Goal: Find specific page/section: Find specific page/section

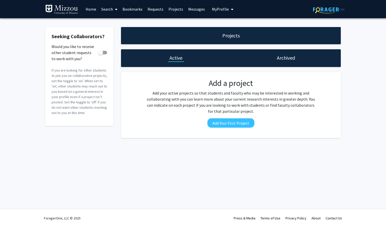
click at [94, 10] on link "Home" at bounding box center [91, 9] width 16 height 18
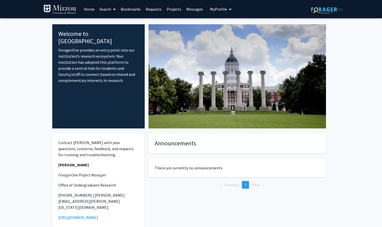
click at [113, 9] on span at bounding box center [113, 10] width 5 height 18
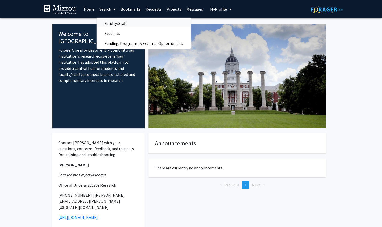
click at [120, 24] on span "Faculty/Staff" at bounding box center [115, 23] width 37 height 10
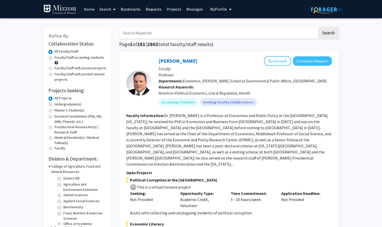
click at [172, 37] on input "Search Keywords" at bounding box center [218, 33] width 198 height 12
type input "[PERSON_NAME]"
click at [318, 27] on button "Search" at bounding box center [328, 33] width 21 height 12
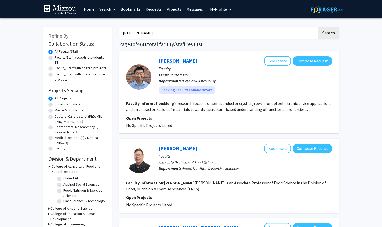
click at [172, 63] on link "[PERSON_NAME]" at bounding box center [177, 61] width 39 height 6
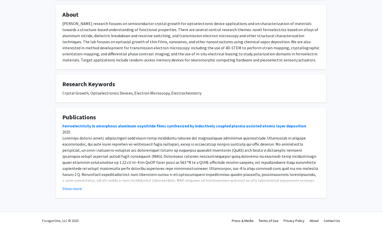
scroll to position [89, 0]
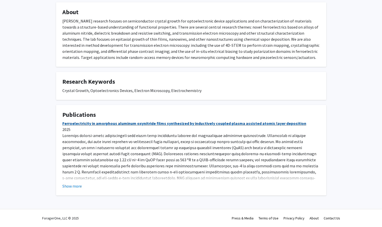
click at [233, 123] on link "Ferroelectricity in amorphous aluminum oxynitride films synthesized by inductiv…" at bounding box center [184, 123] width 244 height 5
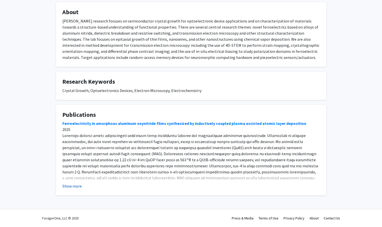
click at [70, 185] on button "Show more" at bounding box center [71, 186] width 19 height 6
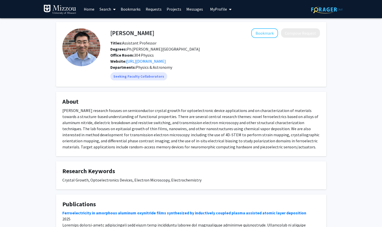
scroll to position [1801, 0]
